Goal: Task Accomplishment & Management: Manage account settings

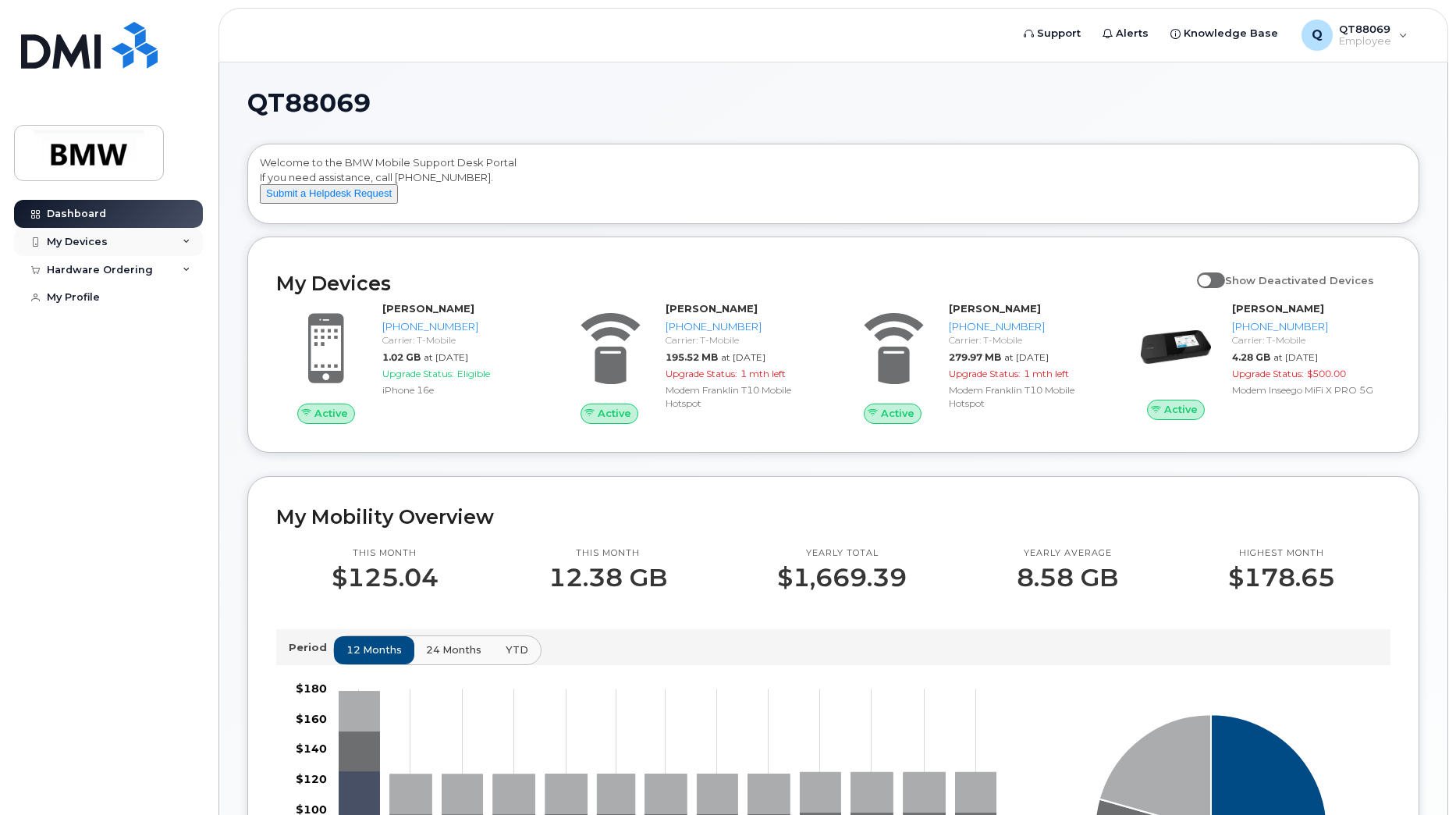
click at [187, 245] on icon at bounding box center [186, 242] width 8 height 8
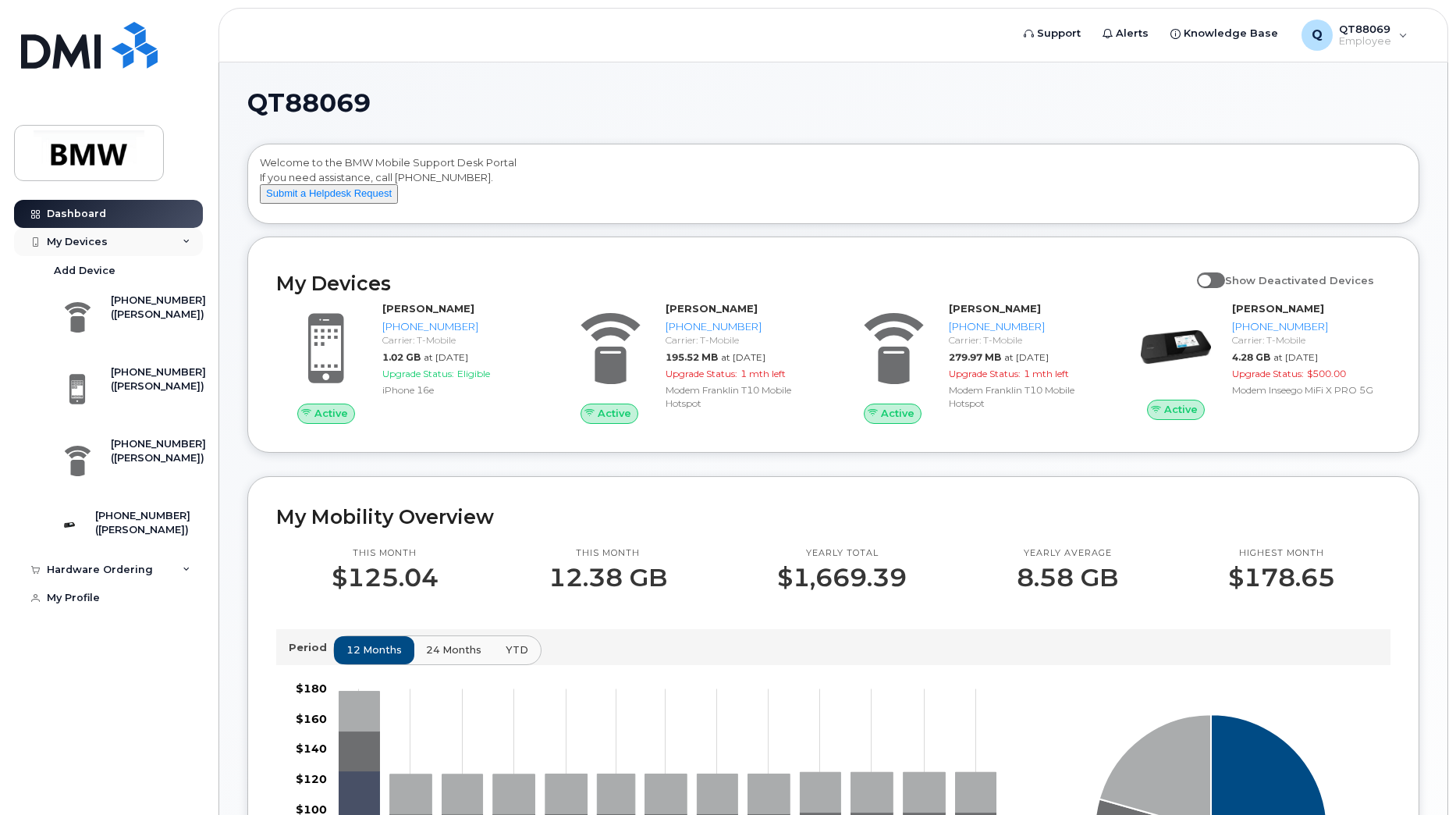
click at [89, 241] on div "My Devices" at bounding box center [77, 241] width 60 height 12
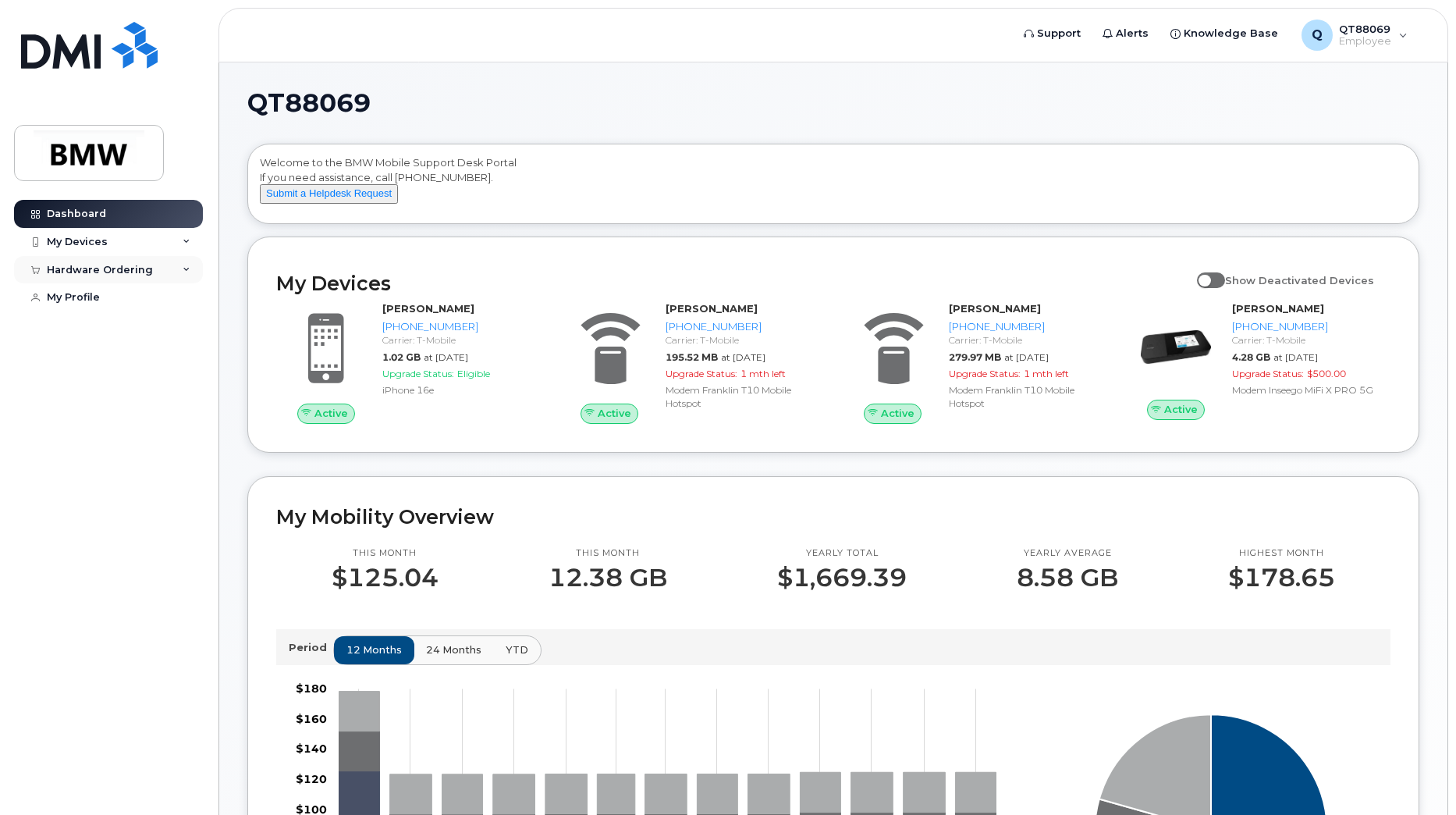
click at [86, 258] on div "Hardware Ordering" at bounding box center [108, 270] width 189 height 28
click at [93, 246] on div "My Devices" at bounding box center [77, 241] width 60 height 12
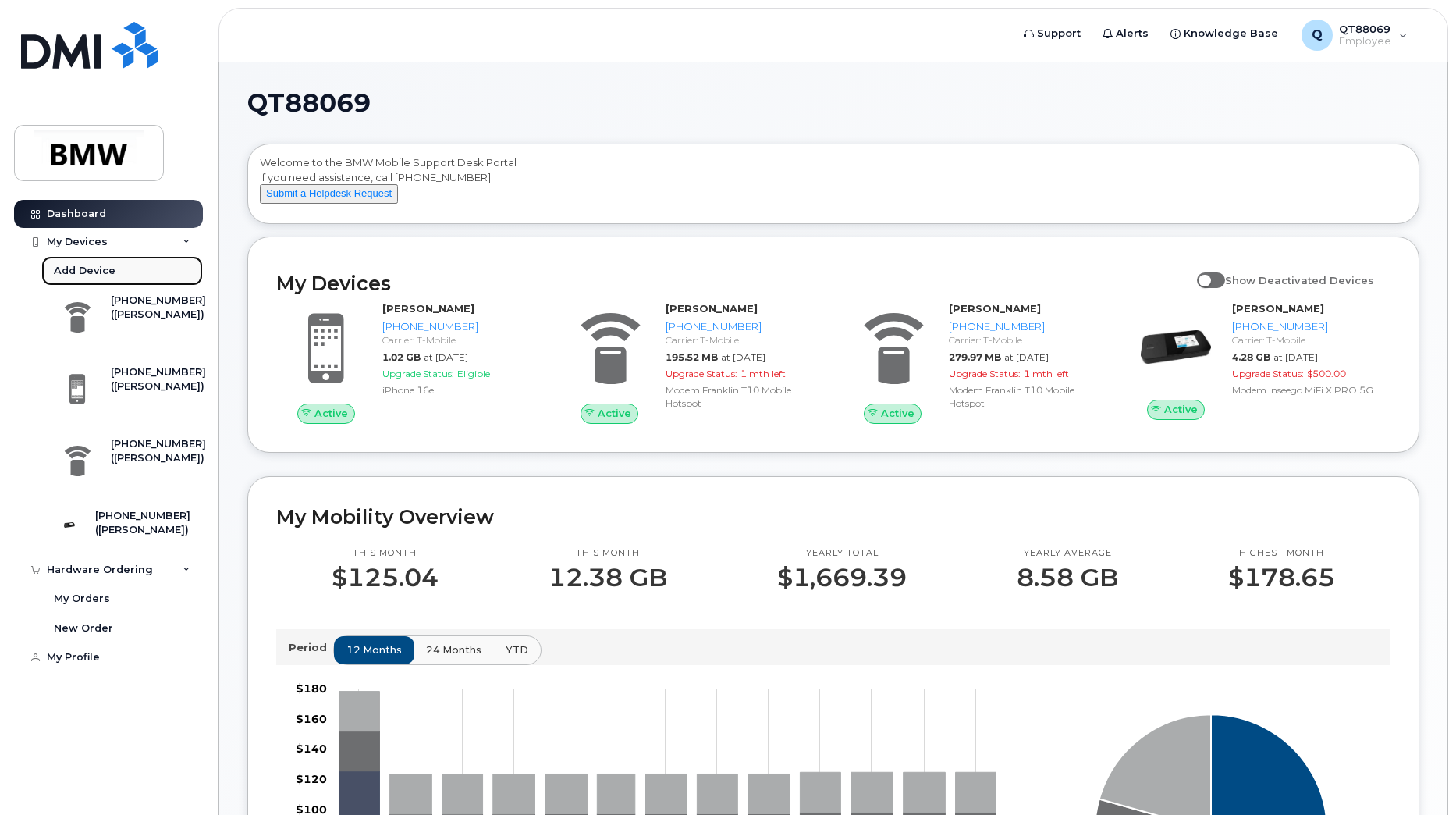
click at [94, 270] on div "Add Device" at bounding box center [85, 270] width 61 height 14
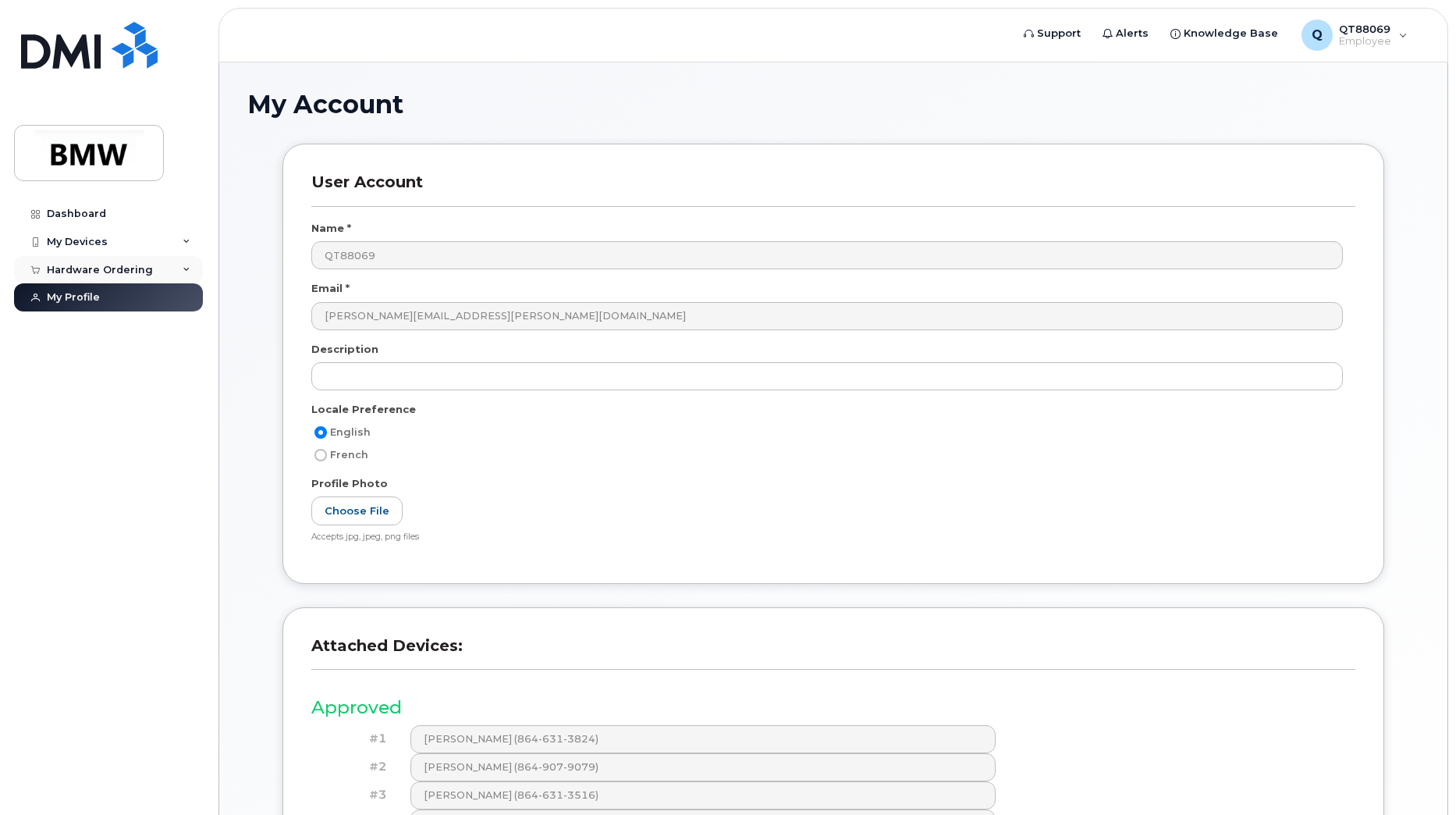
click at [79, 266] on div "Hardware Ordering" at bounding box center [100, 270] width 106 height 12
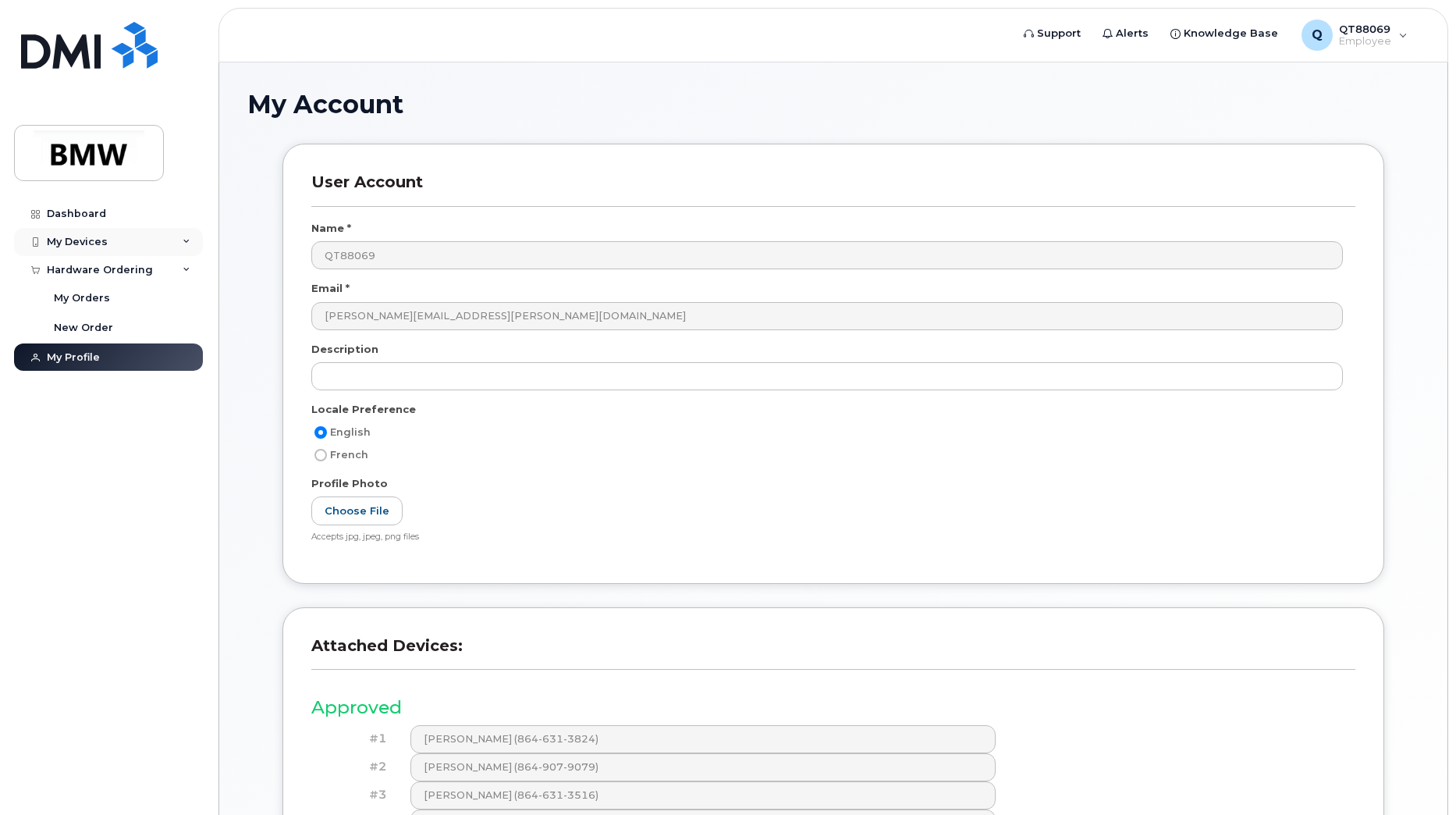
click at [86, 236] on div "My Devices" at bounding box center [77, 241] width 60 height 12
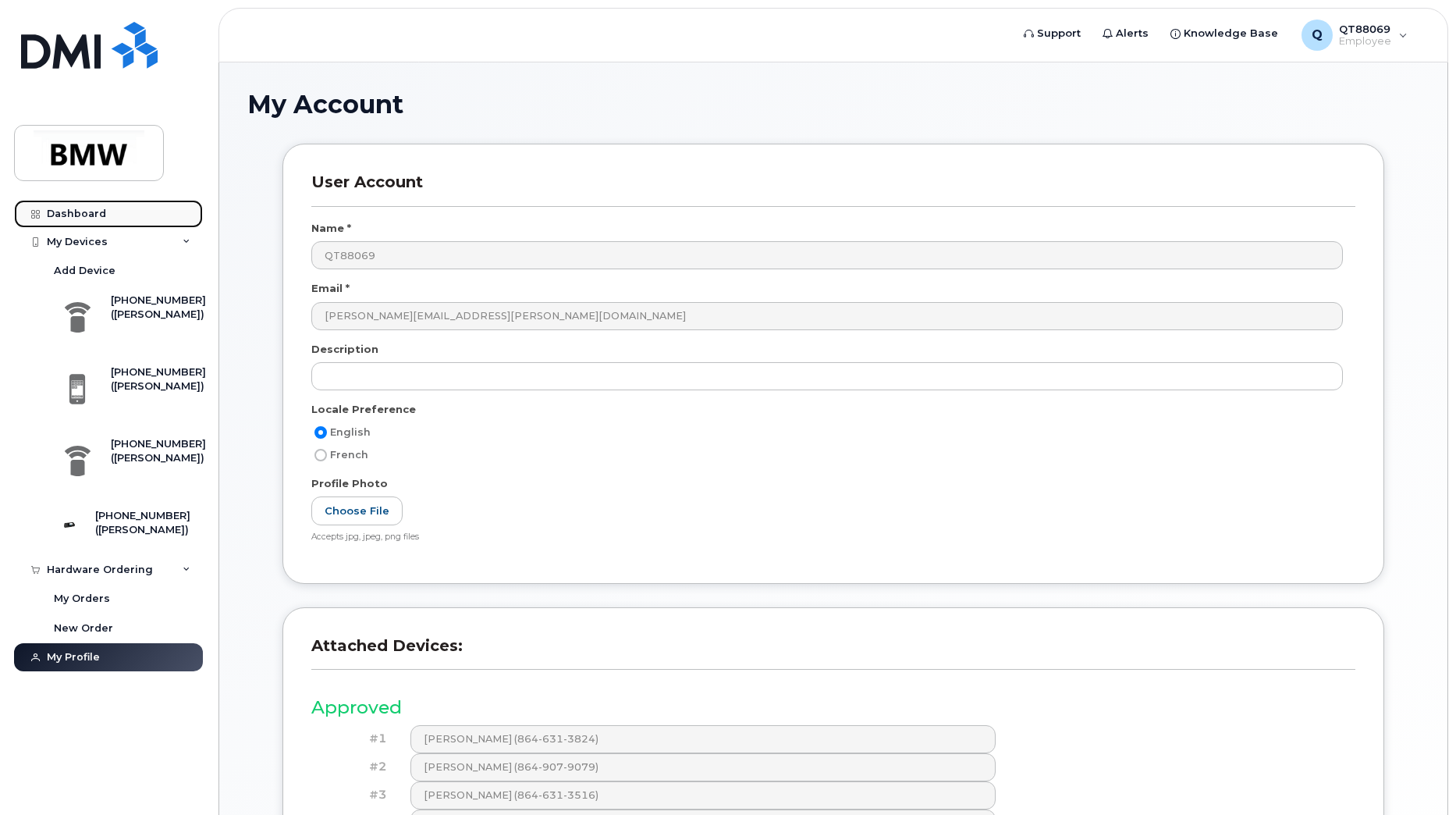
click at [91, 212] on div "Dashboard" at bounding box center [77, 213] width 60 height 12
